Goal: Information Seeking & Learning: Learn about a topic

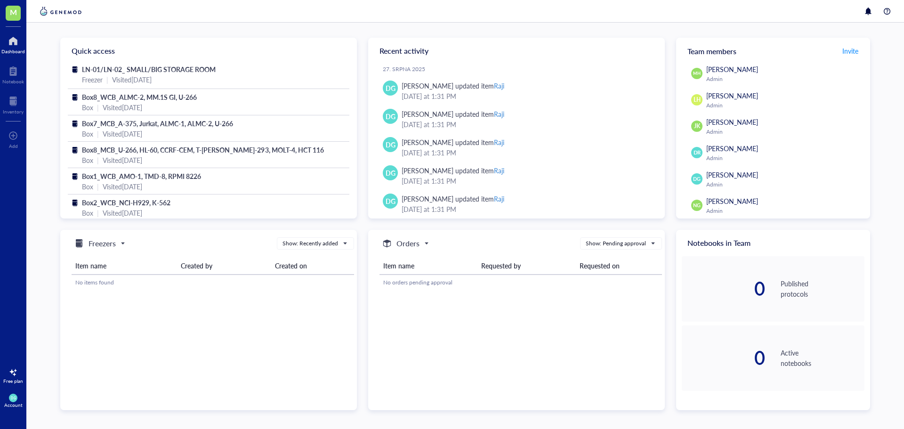
scroll to position [95, 0]
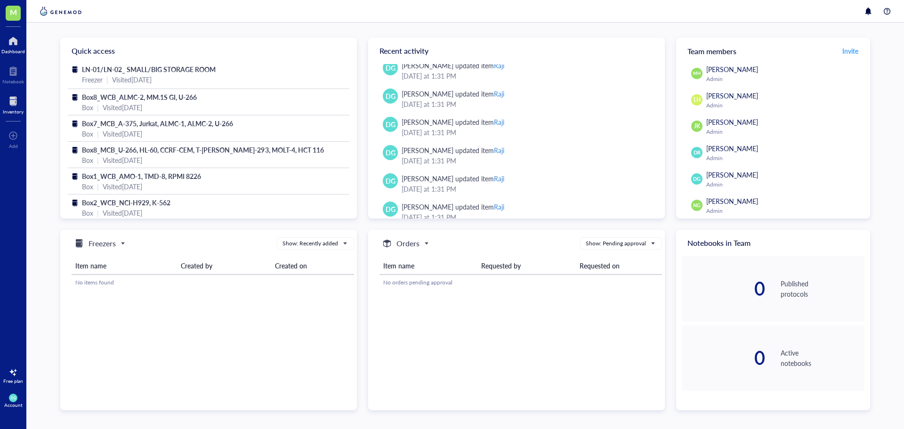
click at [9, 106] on div at bounding box center [13, 101] width 21 height 15
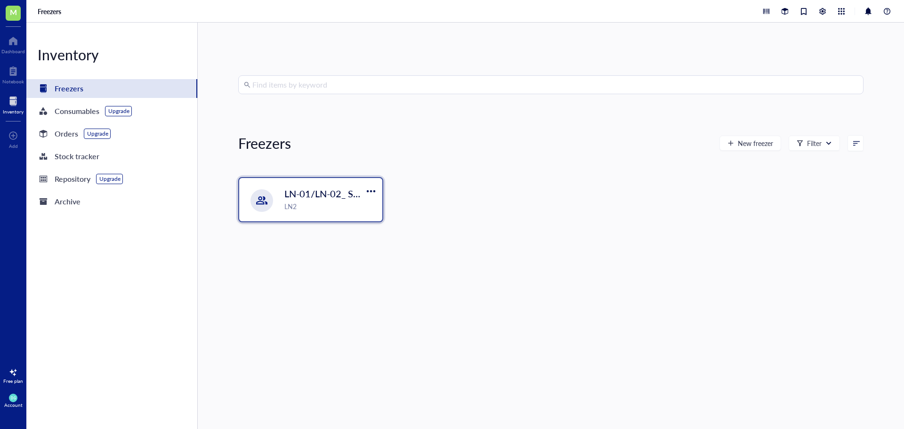
click at [289, 189] on span "LN-01/LN-02_ SMALL/BIG STORAGE ROOM" at bounding box center [380, 193] width 192 height 13
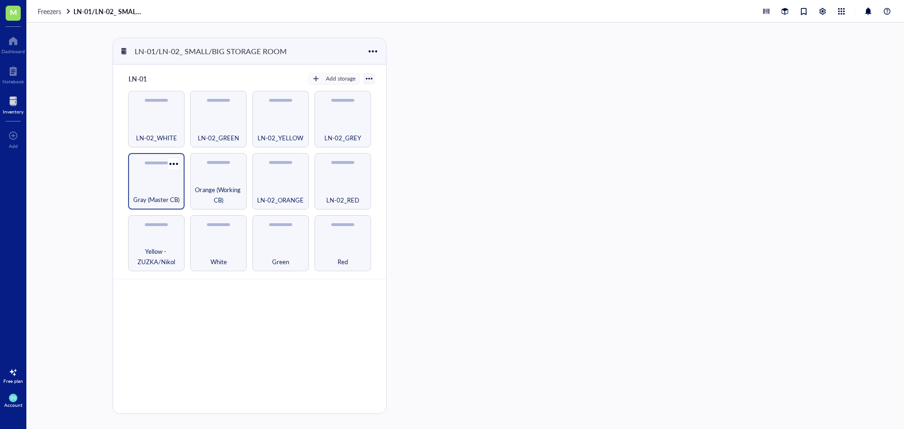
click at [156, 178] on div "Gray (Master CB)" at bounding box center [156, 181] width 57 height 57
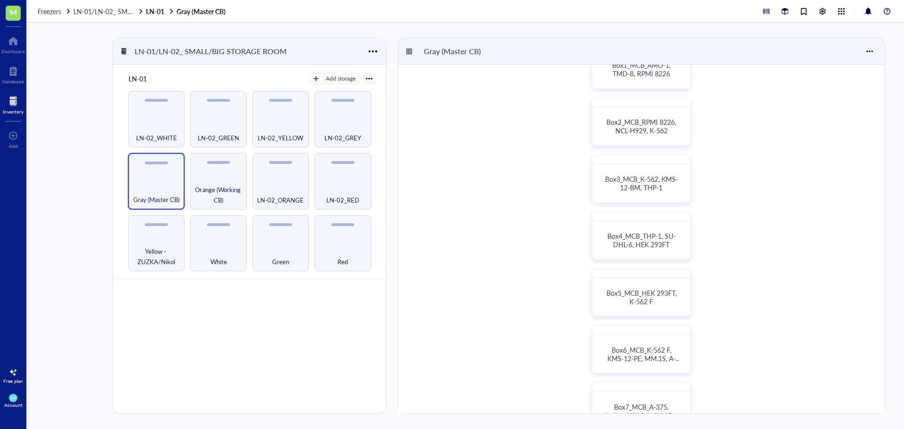
scroll to position [141, 0]
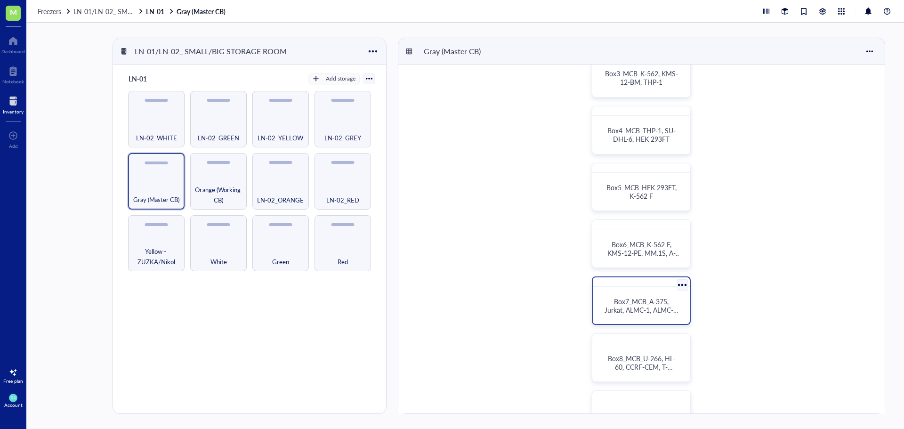
click at [632, 312] on span "Box7_MCB_A-375, Jurkat, ALMC-1, ALMC-2, U-266" at bounding box center [643, 310] width 76 height 26
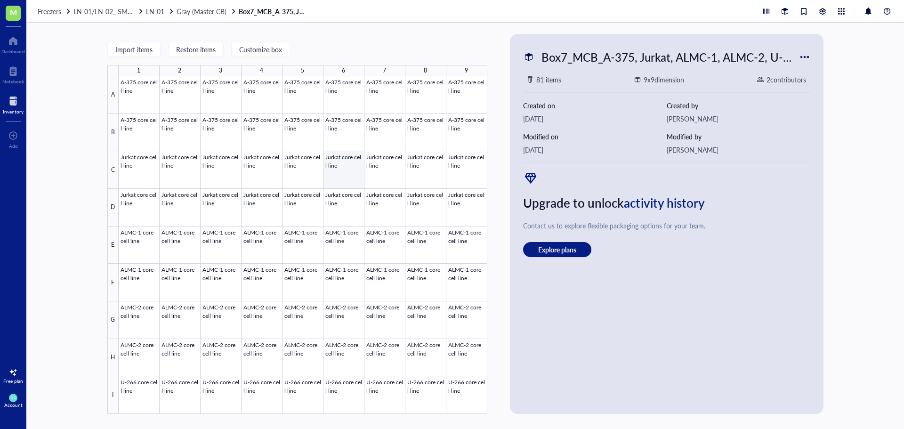
click at [346, 169] on div at bounding box center [303, 245] width 369 height 338
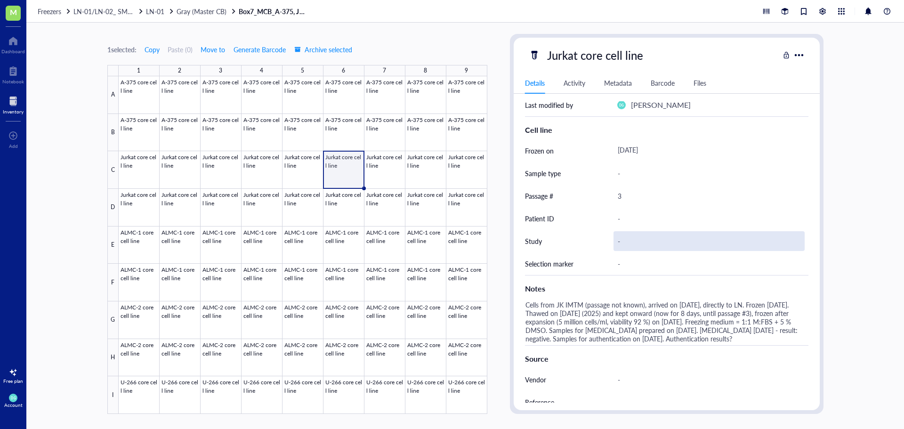
scroll to position [298, 0]
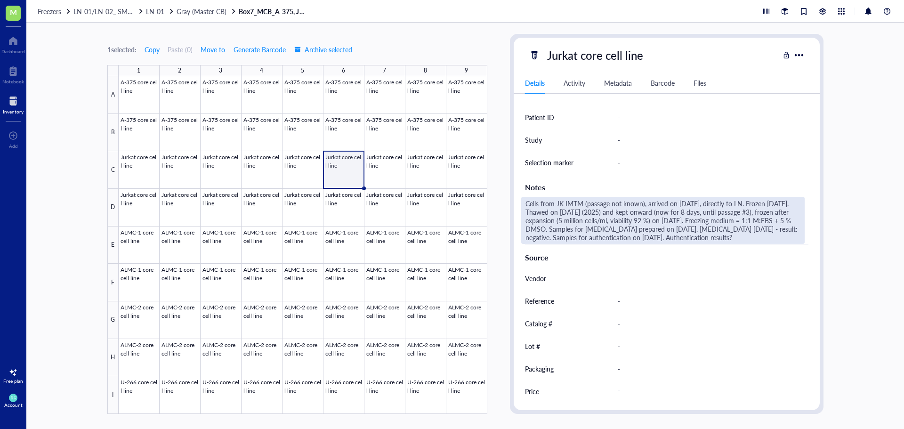
click at [581, 197] on div "Cells from JK IMTM (passage not known), arrived on [DATE], directly to LN. Froz…" at bounding box center [662, 220] width 283 height 47
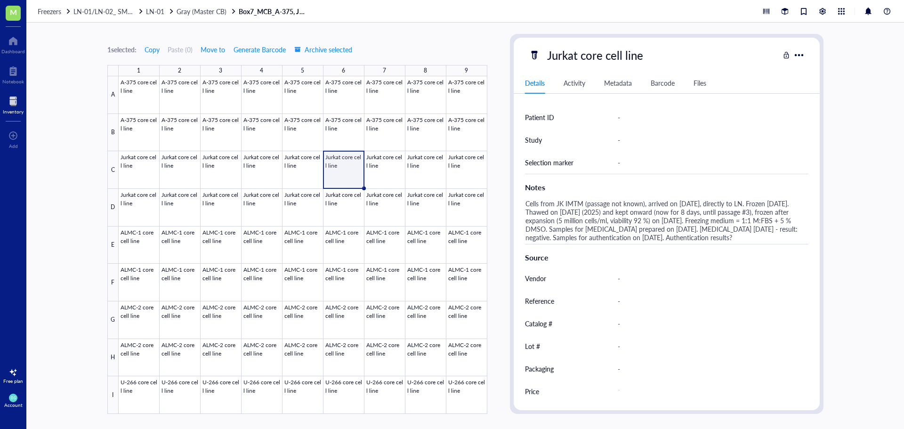
scroll to position [265, 0]
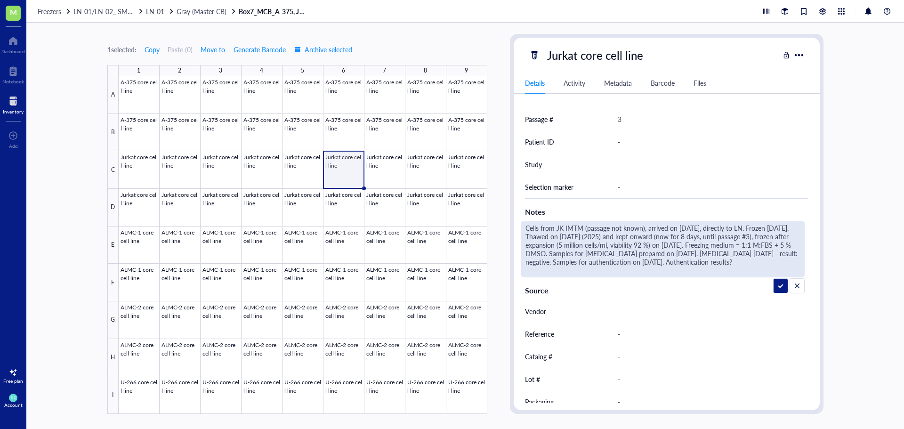
drag, startPoint x: 582, startPoint y: 230, endPoint x: 557, endPoint y: 229, distance: 24.5
click at [557, 229] on textarea "Cells from JK IMTM (passage not known), arrived on [DATE], directly to LN. Froz…" at bounding box center [663, 249] width 283 height 55
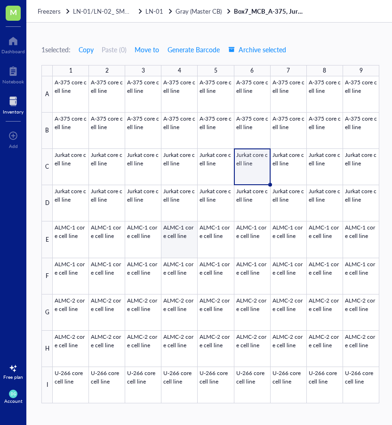
drag, startPoint x: 163, startPoint y: 239, endPoint x: 170, endPoint y: 235, distance: 8.5
click at [163, 239] on div at bounding box center [216, 239] width 327 height 327
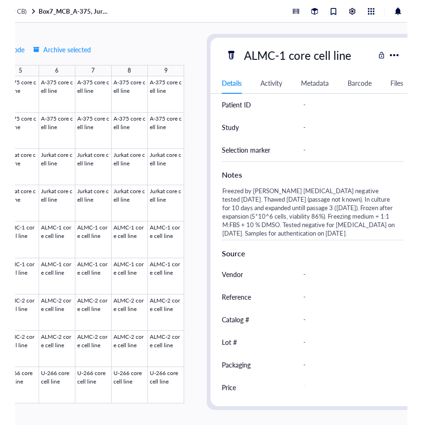
scroll to position [0, 181]
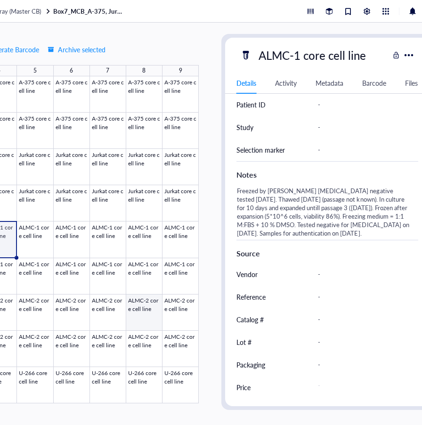
click at [144, 305] on div at bounding box center [35, 239] width 327 height 327
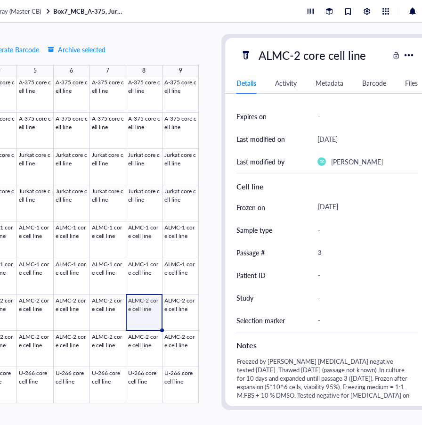
scroll to position [114, 0]
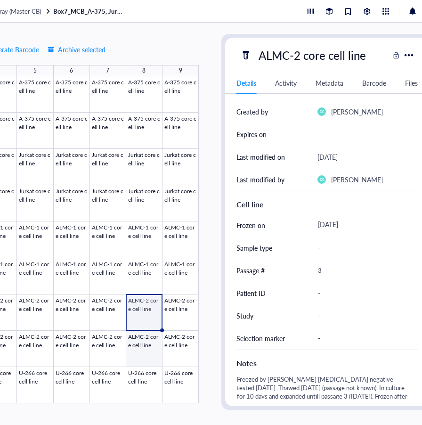
click at [138, 345] on div at bounding box center [35, 239] width 327 height 327
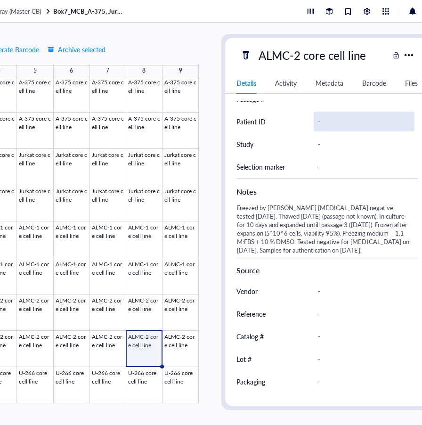
scroll to position [302, 0]
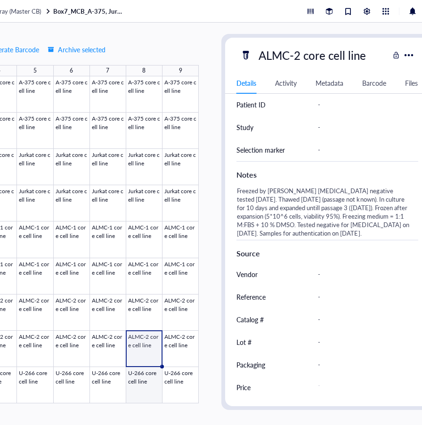
click at [143, 382] on div at bounding box center [35, 239] width 327 height 327
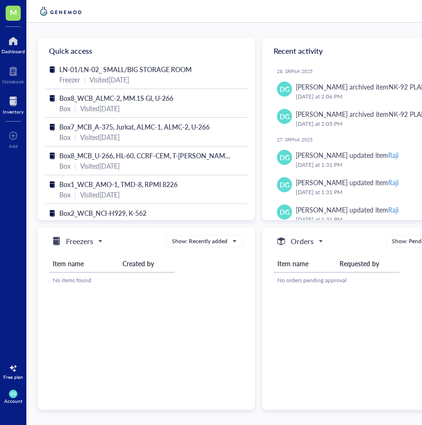
click at [13, 107] on div at bounding box center [13, 101] width 21 height 15
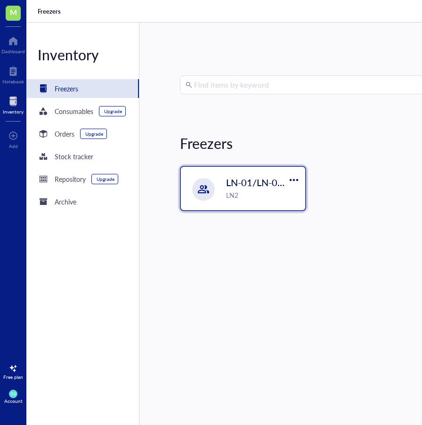
click at [273, 191] on div "LN2" at bounding box center [262, 195] width 73 height 10
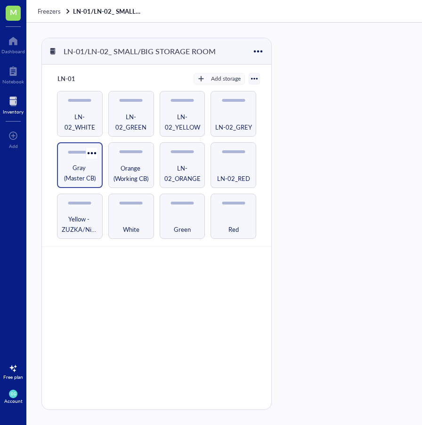
click at [72, 168] on span "Gray (Master CB)" at bounding box center [80, 172] width 36 height 21
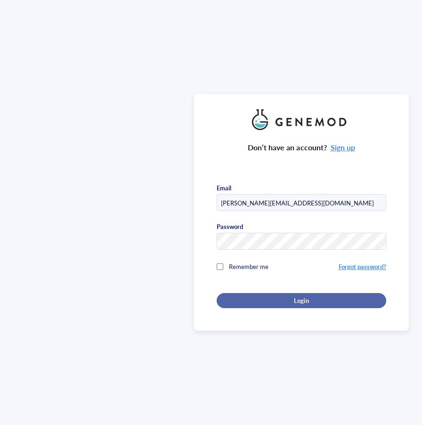
click at [280, 300] on div "Login" at bounding box center [301, 300] width 139 height 8
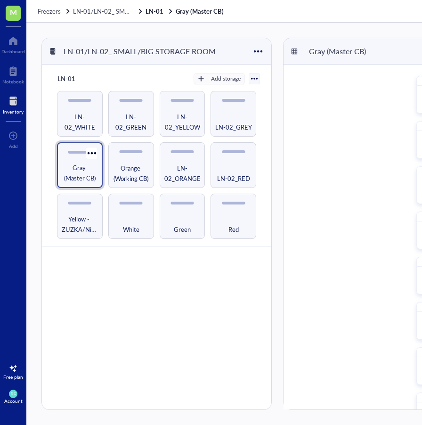
click at [84, 165] on span "Gray (Master CB)" at bounding box center [80, 172] width 36 height 21
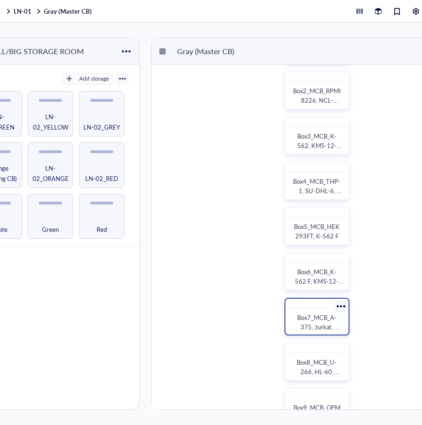
scroll to position [94, 0]
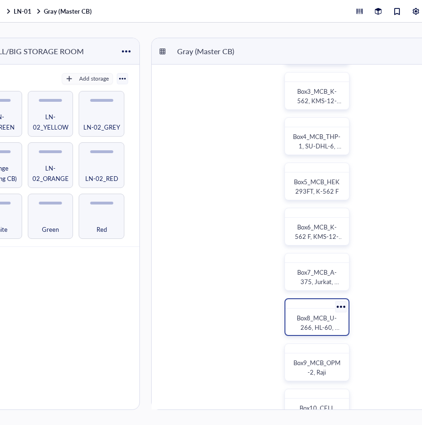
click at [314, 325] on span "Box8_MCB_U-266, HL-60, CCRF-CEM, T-[PERSON_NAME]-293, MOLT-4, HCT 116" at bounding box center [316, 341] width 47 height 56
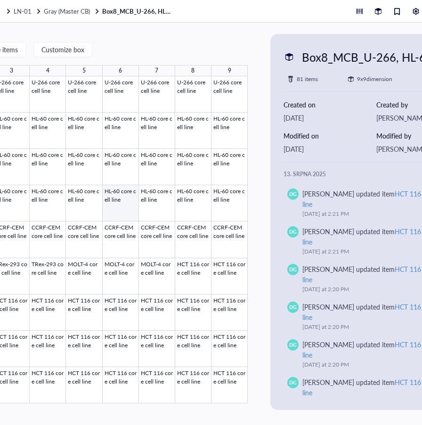
click at [119, 198] on div at bounding box center [84, 239] width 327 height 327
